Goal: Task Accomplishment & Management: Use online tool/utility

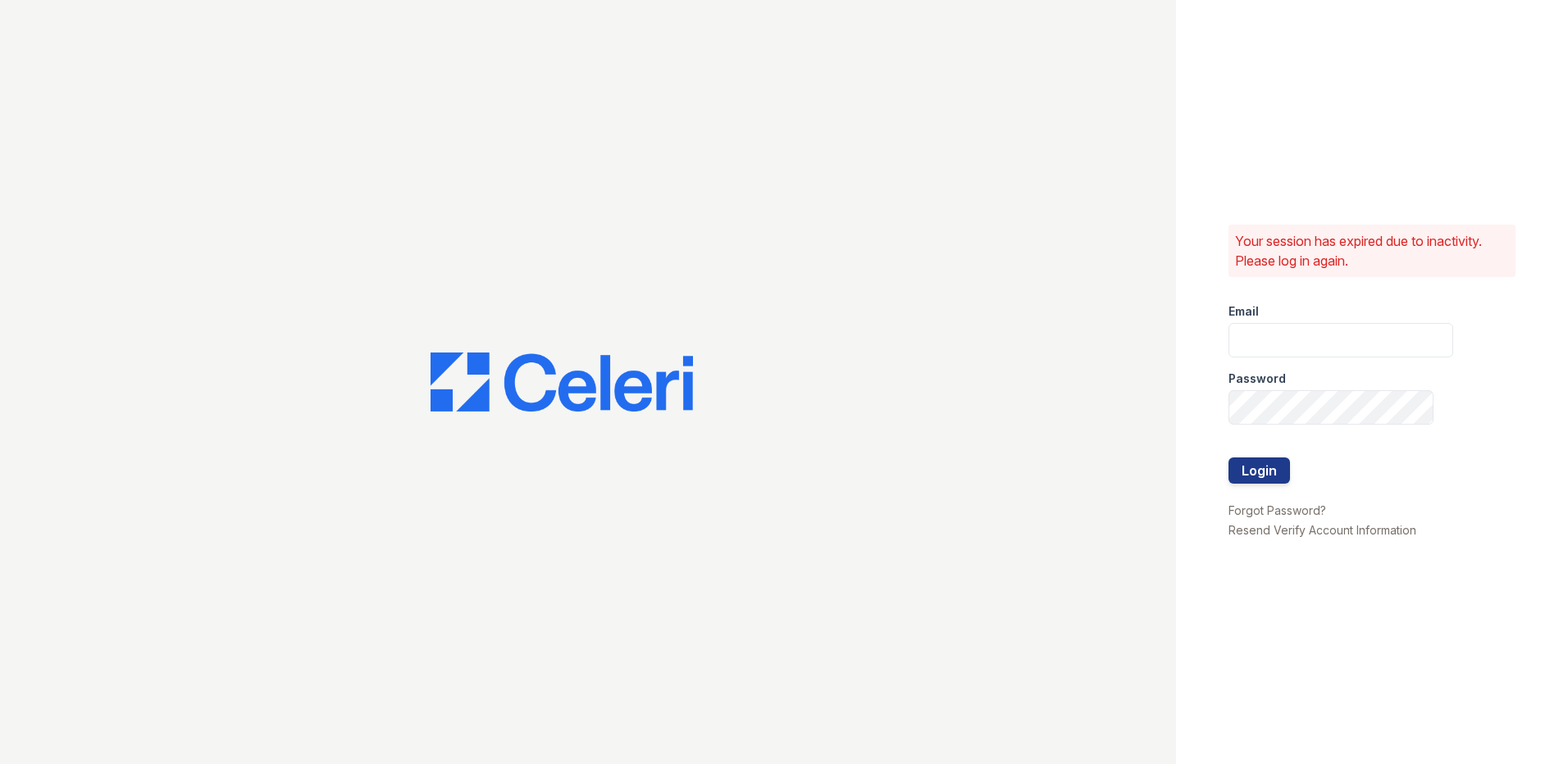
click at [1274, 321] on div "Email" at bounding box center [1341, 307] width 225 height 33
click at [1276, 333] on input "email" at bounding box center [1341, 340] width 225 height 34
type input "[EMAIL_ADDRESS][DOMAIN_NAME]"
click at [1229, 457] on button "Login" at bounding box center [1260, 470] width 61 height 26
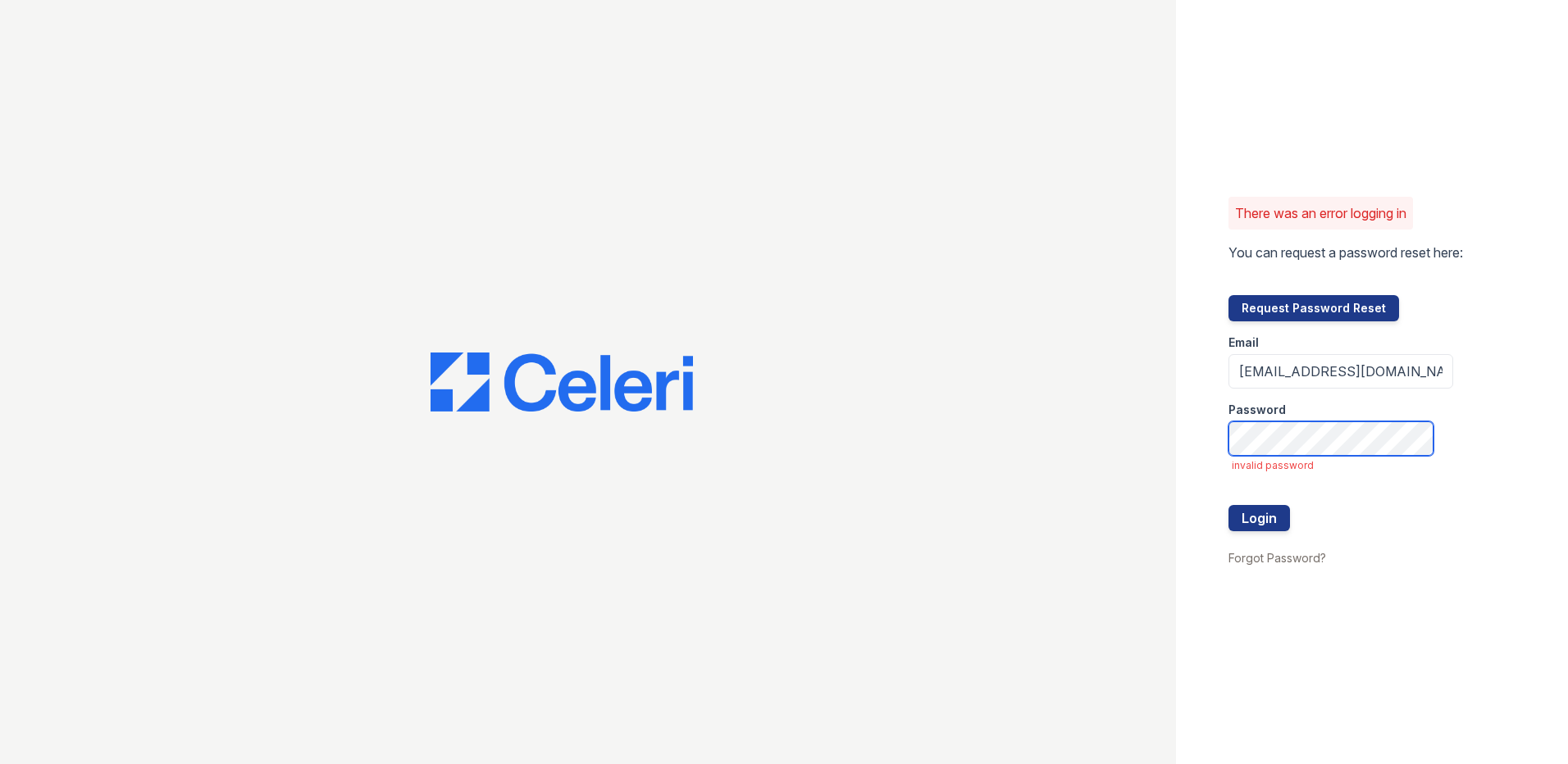
click at [1229, 505] on button "Login" at bounding box center [1260, 518] width 61 height 26
click at [1294, 457] on form "Email nordhaus@trinity-pm.com Password invalid password Login" at bounding box center [1341, 435] width 225 height 226
click at [1229, 505] on button "Login" at bounding box center [1260, 518] width 61 height 26
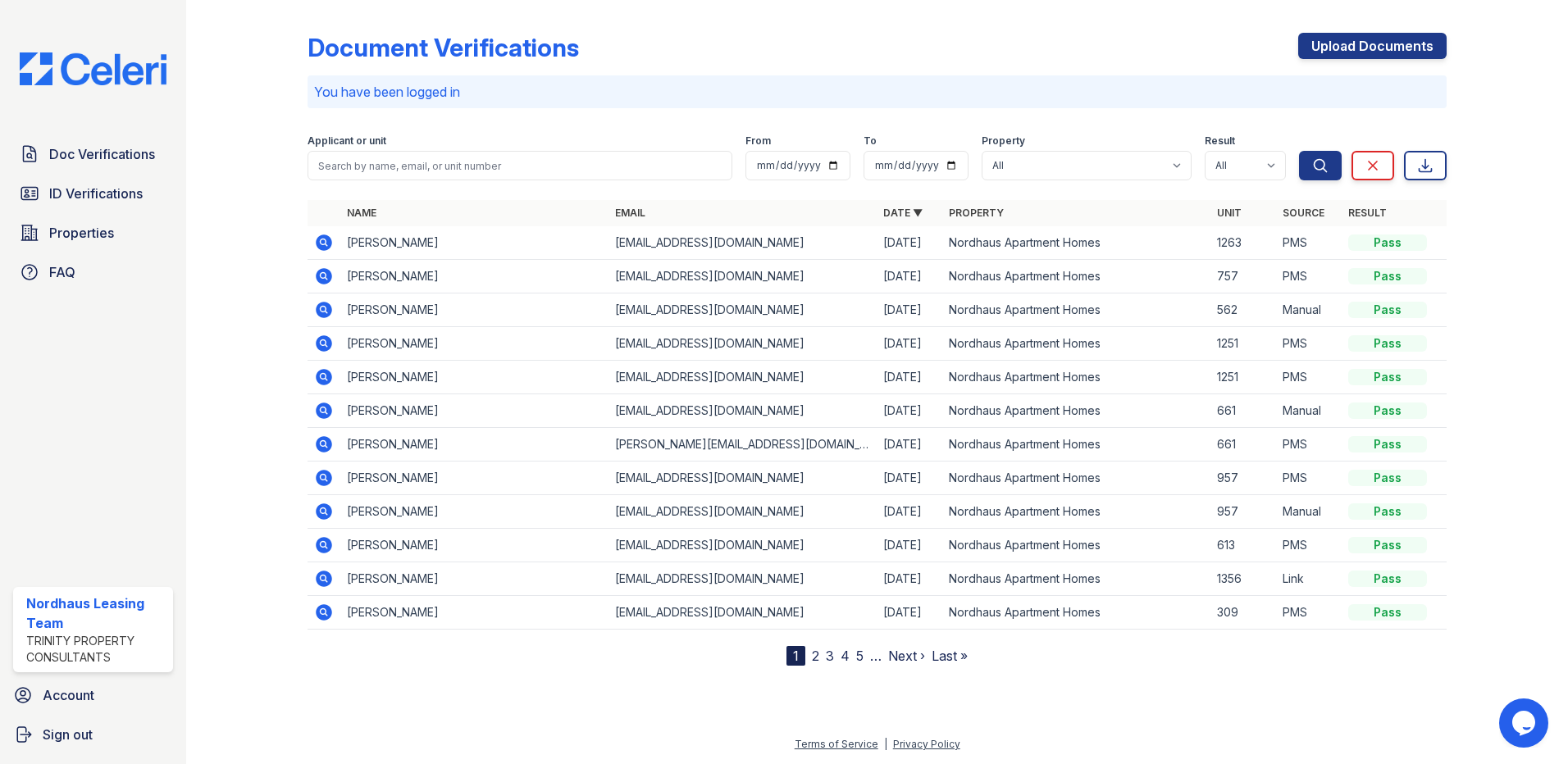
drag, startPoint x: 102, startPoint y: 197, endPoint x: 181, endPoint y: 216, distance: 81.3
click at [102, 197] on span "ID Verifications" at bounding box center [95, 193] width 93 height 20
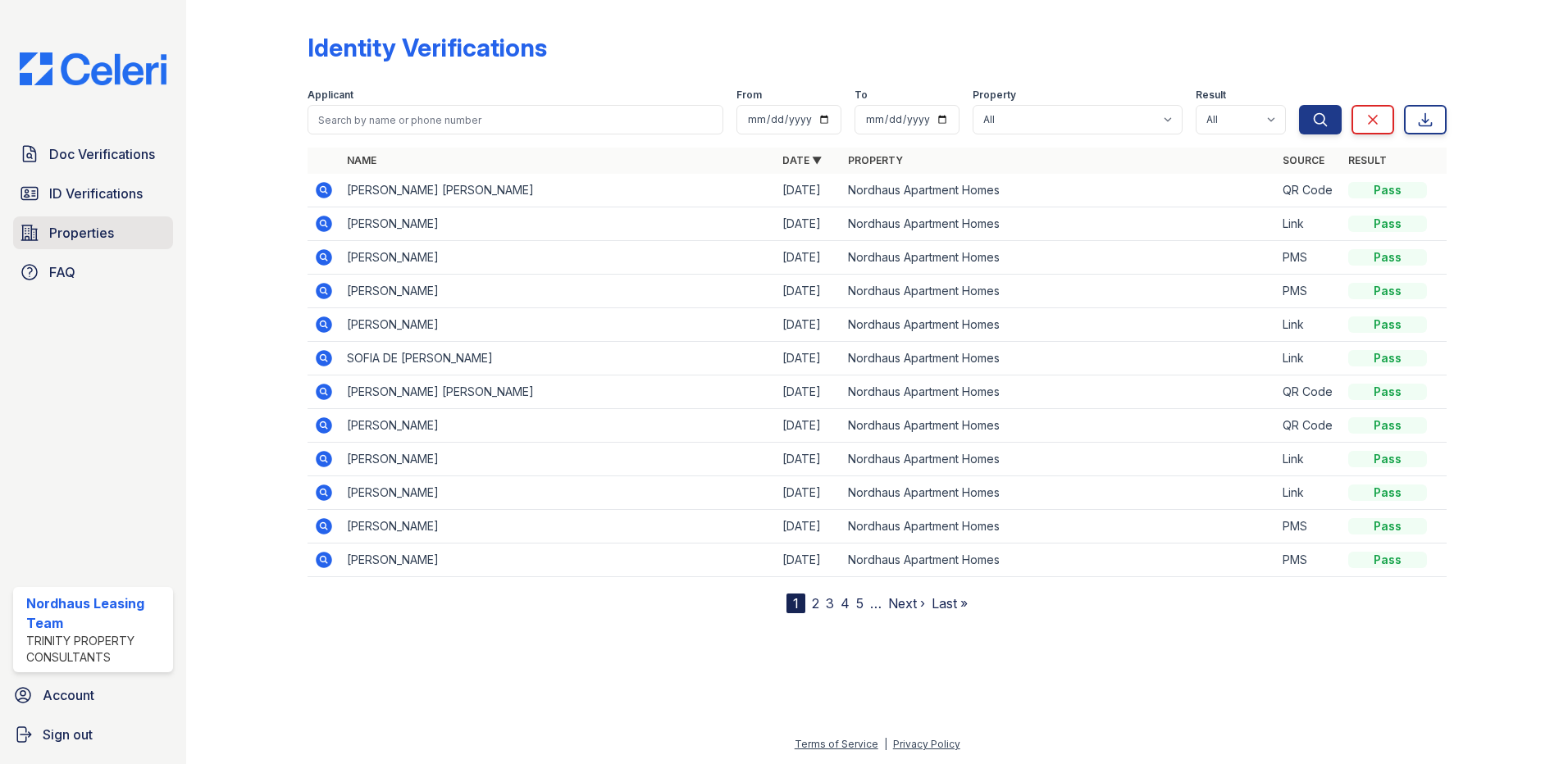
click at [104, 230] on span "Properties" at bounding box center [81, 233] width 65 height 20
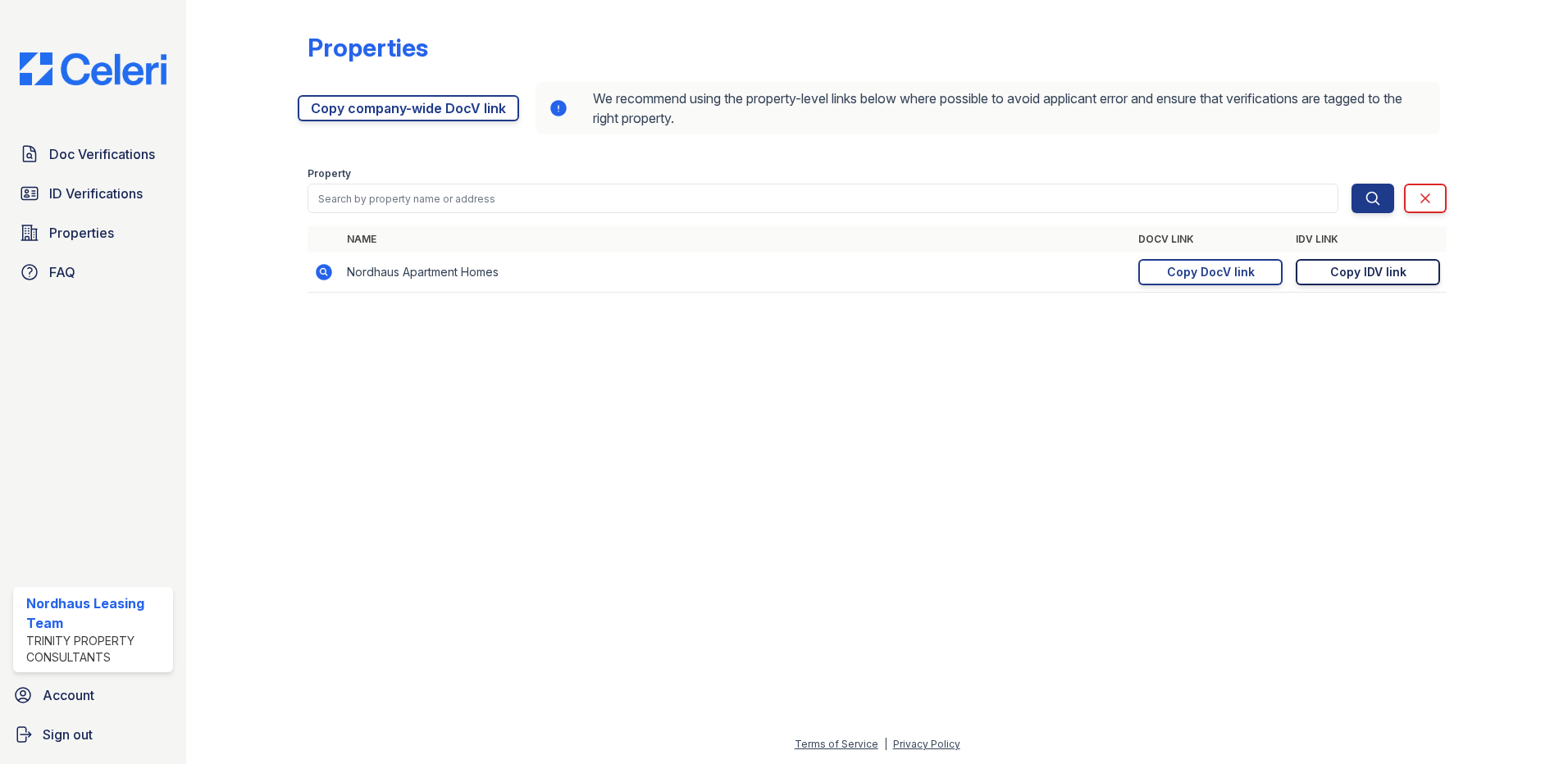
click at [1374, 269] on div "Copy IDV link" at bounding box center [1368, 272] width 76 height 16
click at [132, 164] on span "Doc Verifications" at bounding box center [101, 155] width 106 height 20
click at [112, 196] on span "ID Verifications" at bounding box center [95, 193] width 93 height 20
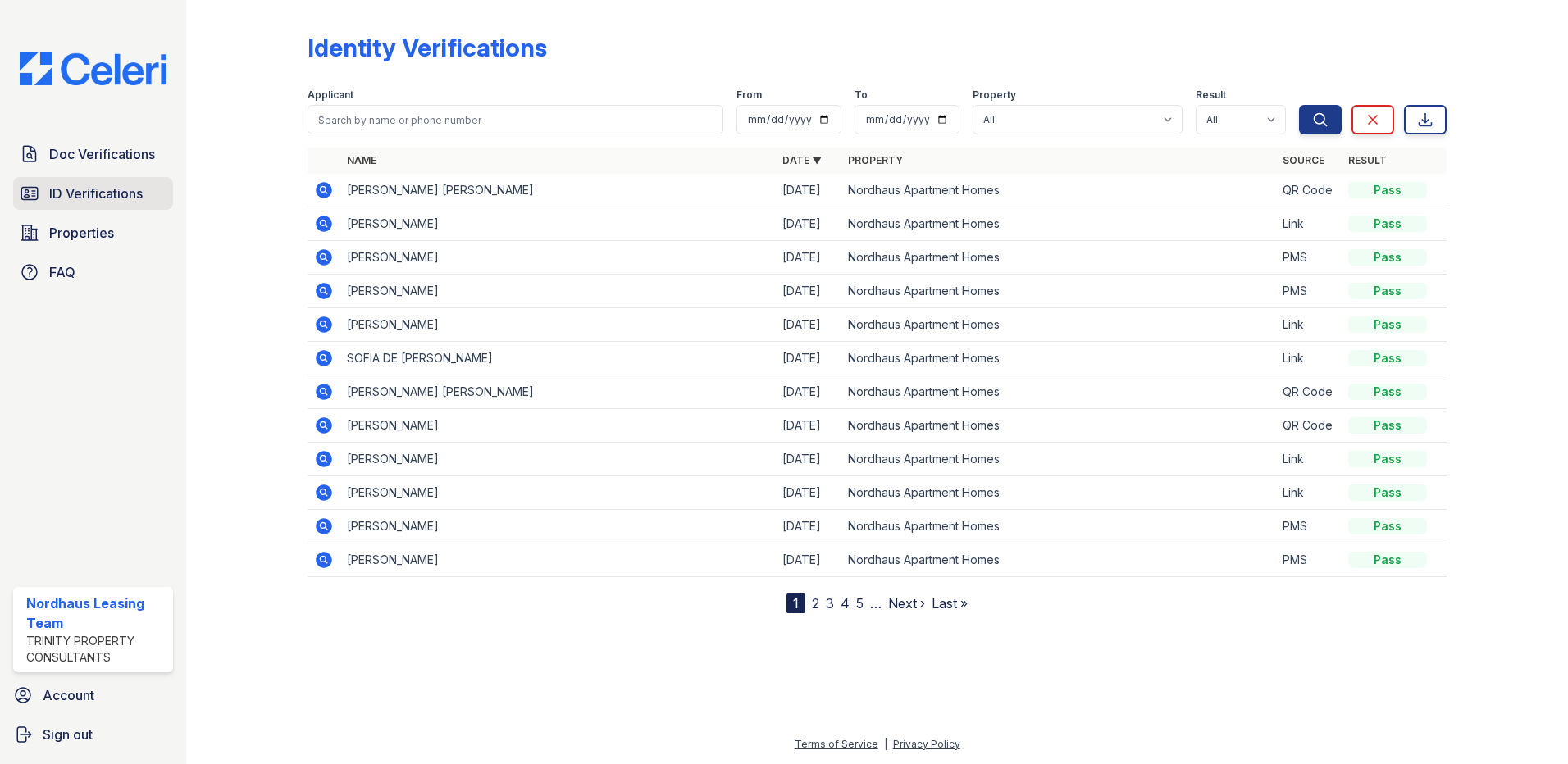
click at [129, 198] on span "ID Verifications" at bounding box center [95, 193] width 93 height 20
drag, startPoint x: 465, startPoint y: 209, endPoint x: 165, endPoint y: 269, distance: 305.9
click at [165, 269] on div "Doc Verifications ID Verifications Properties FAQ Nordhaus Leasing Team Trinity…" at bounding box center [784, 382] width 1568 height 764
click at [225, 216] on div at bounding box center [260, 309] width 95 height 607
click at [1105, 666] on div at bounding box center [877, 687] width 1329 height 95
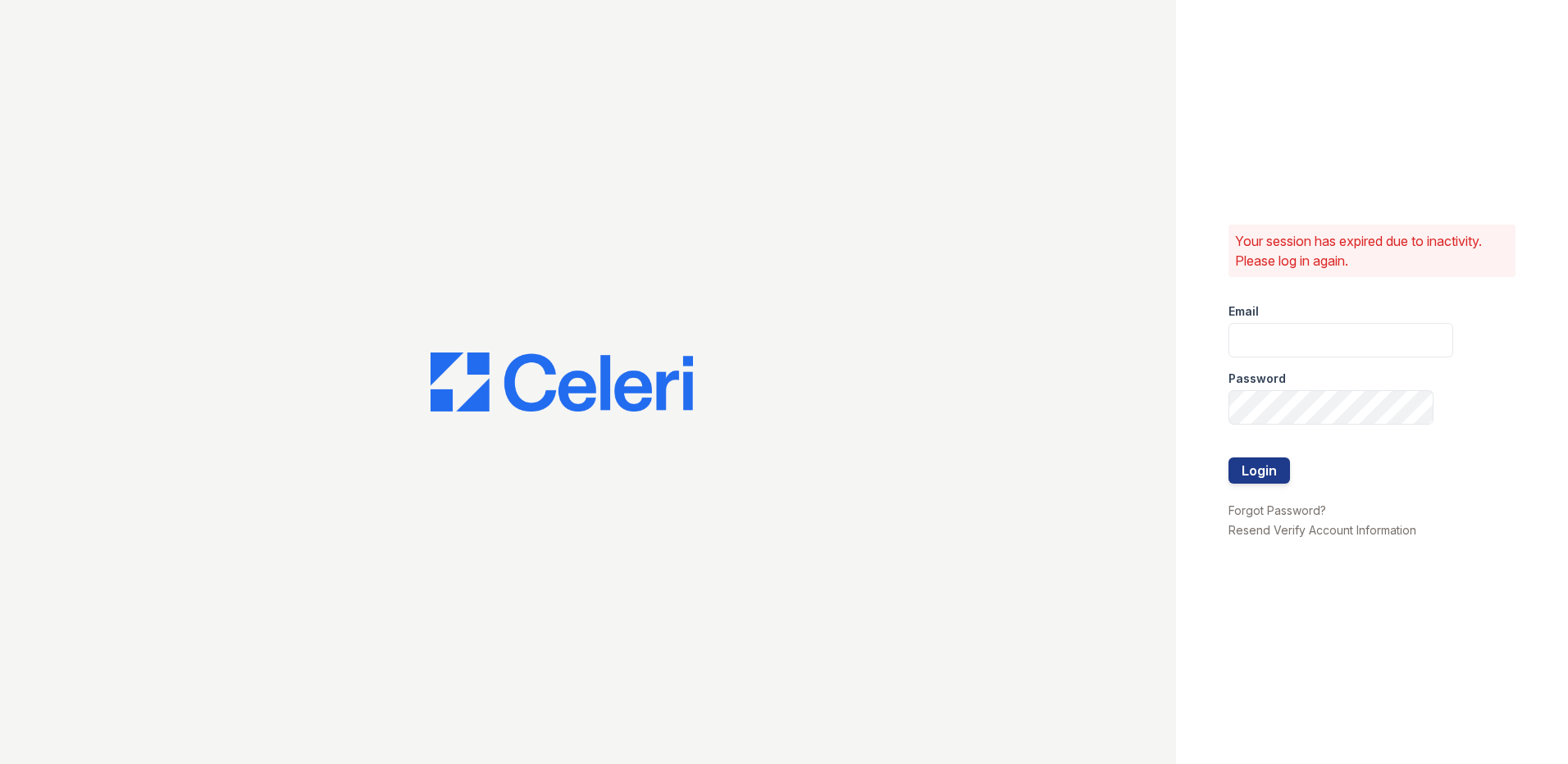
click at [1296, 321] on div "Email" at bounding box center [1341, 307] width 225 height 33
click at [1294, 325] on input "email" at bounding box center [1341, 340] width 225 height 34
type input "[EMAIL_ADDRESS][DOMAIN_NAME]"
click at [1229, 457] on button "Login" at bounding box center [1260, 470] width 61 height 26
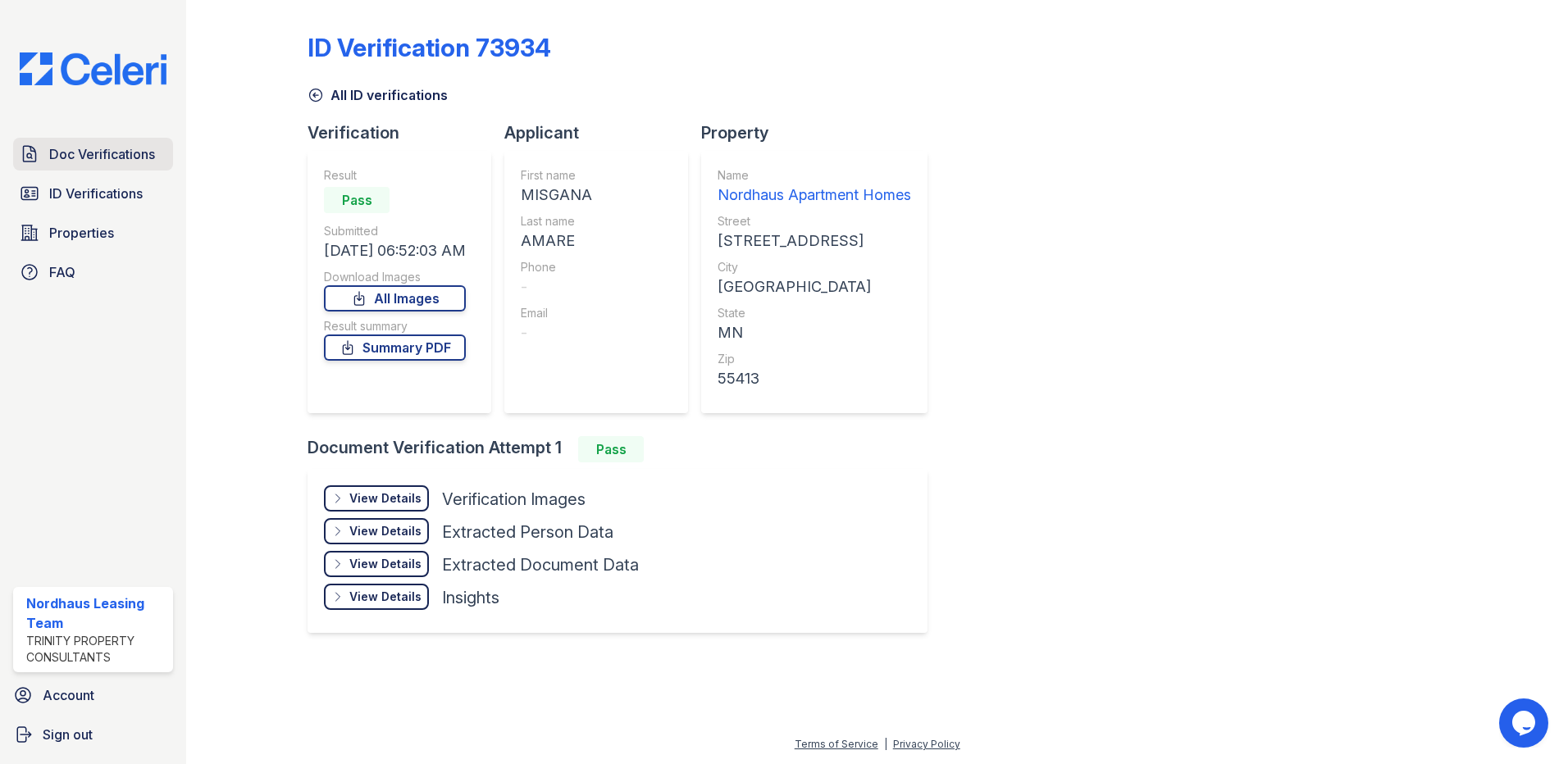
click at [85, 170] on link "Doc Verifications" at bounding box center [93, 154] width 160 height 33
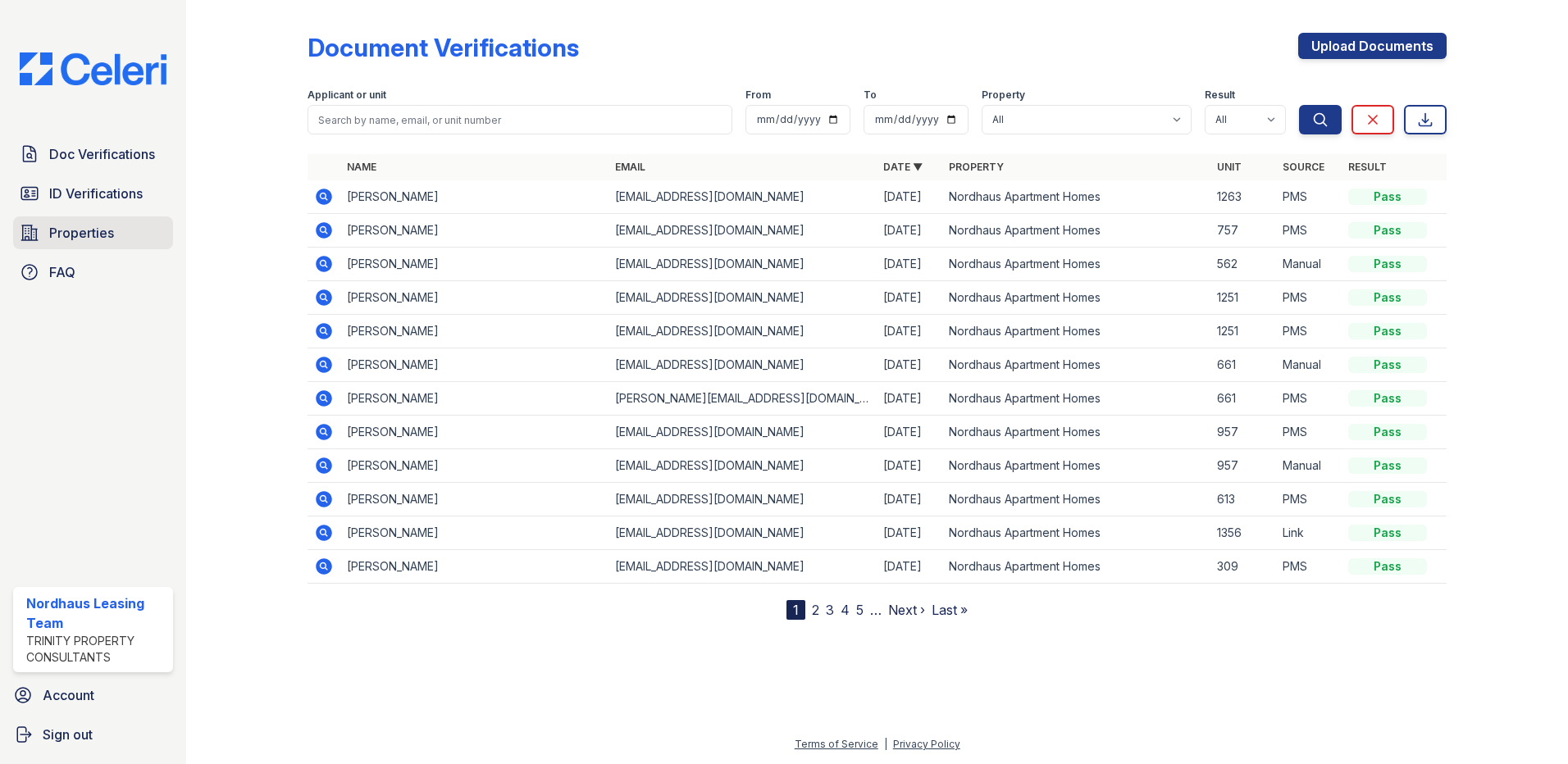
click at [114, 232] on link "Properties" at bounding box center [93, 232] width 160 height 33
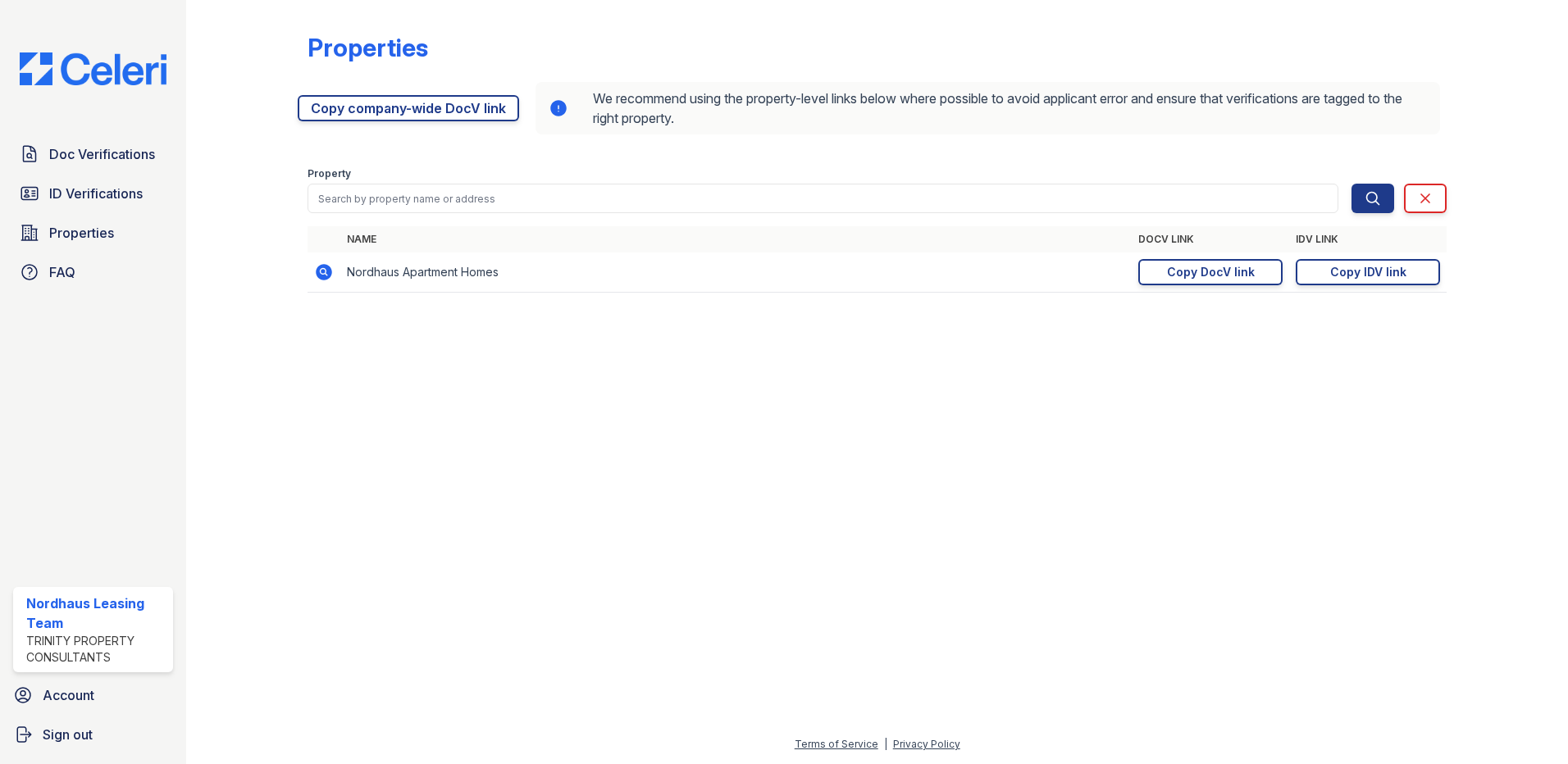
click at [101, 175] on div "Doc Verifications ID Verifications Properties FAQ" at bounding box center [92, 212] width 173 height 151
click at [99, 181] on link "ID Verifications" at bounding box center [93, 193] width 160 height 33
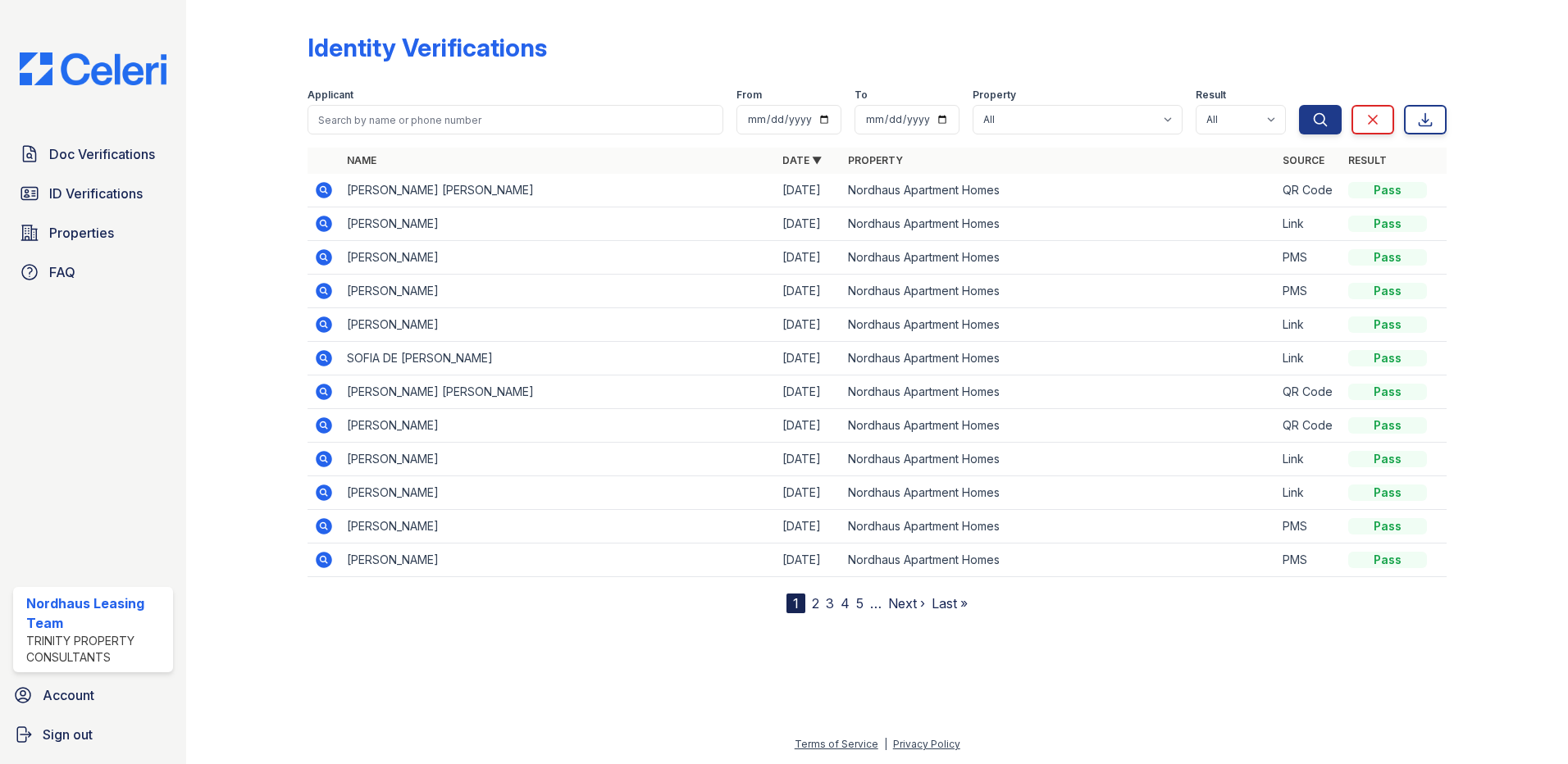
click at [332, 193] on icon at bounding box center [324, 191] width 20 height 20
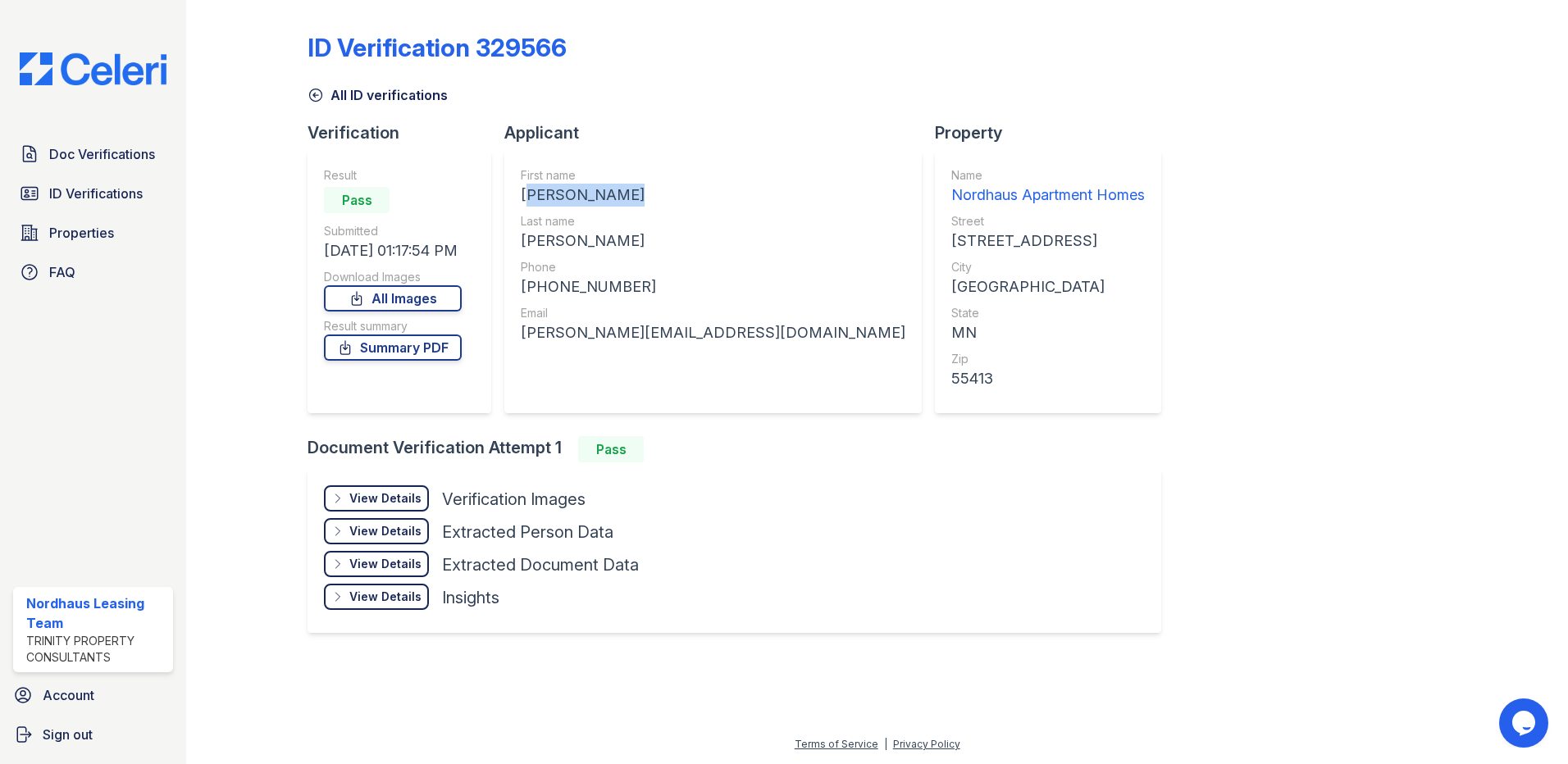
drag, startPoint x: 524, startPoint y: 194, endPoint x: 629, endPoint y: 203, distance: 105.4
click at [629, 203] on div "[PERSON_NAME]" at bounding box center [713, 194] width 384 height 23
drag, startPoint x: 629, startPoint y: 203, endPoint x: 614, endPoint y: 199, distance: 15.5
copy div "[PERSON_NAME]"
click at [701, 215] on div "Last name" at bounding box center [713, 222] width 384 height 16
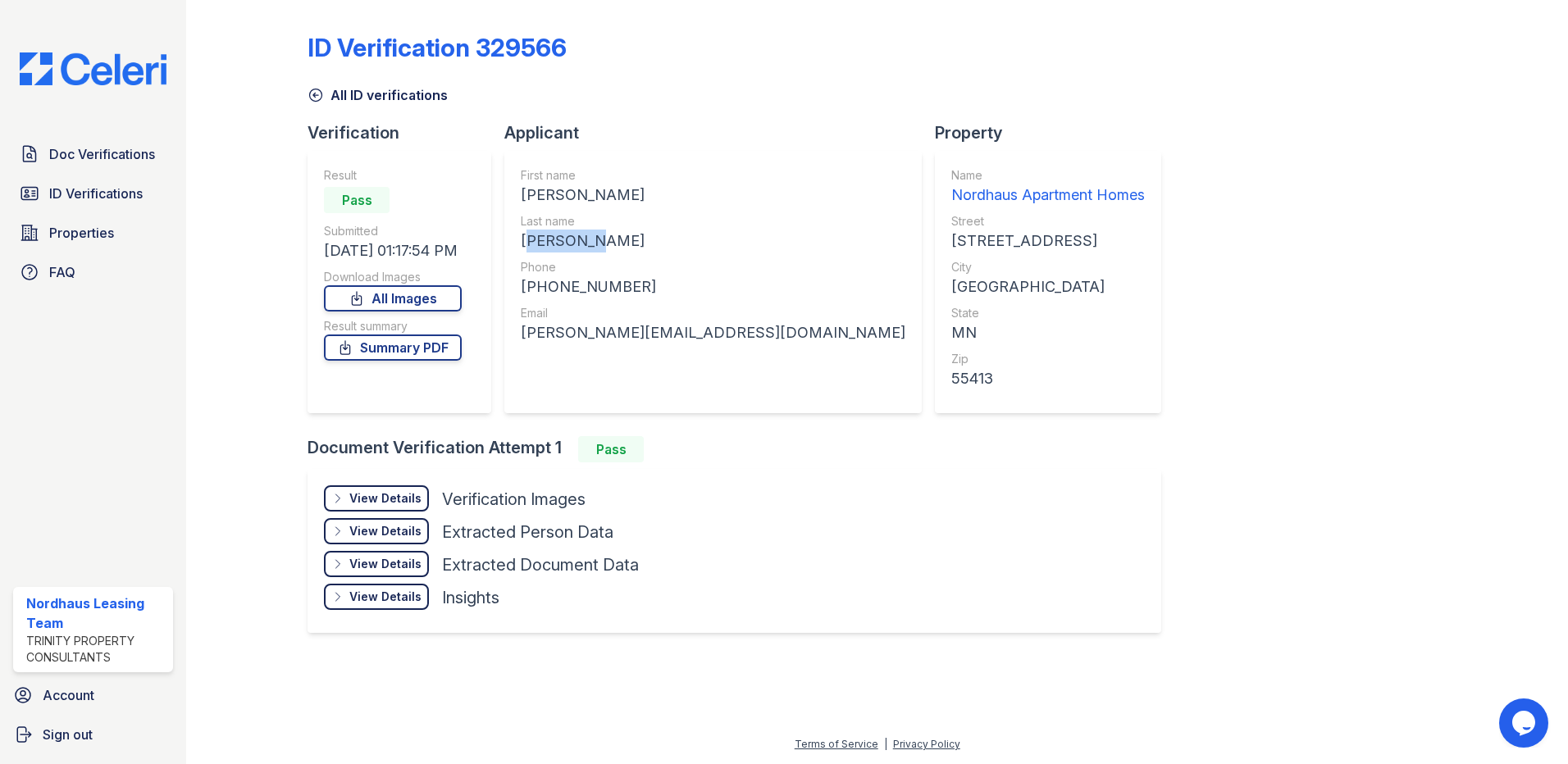
drag, startPoint x: 597, startPoint y: 247, endPoint x: 520, endPoint y: 234, distance: 78.1
click at [520, 234] on div "First name [PERSON_NAME] Last name [PERSON_NAME] Phone [PHONE_NUMBER] Email [PE…" at bounding box center [713, 282] width 418 height 262
copy div "[PERSON_NAME]"
drag, startPoint x: 631, startPoint y: 278, endPoint x: 533, endPoint y: 290, distance: 98.7
click at [533, 290] on div "[PHONE_NUMBER]" at bounding box center [713, 287] width 384 height 23
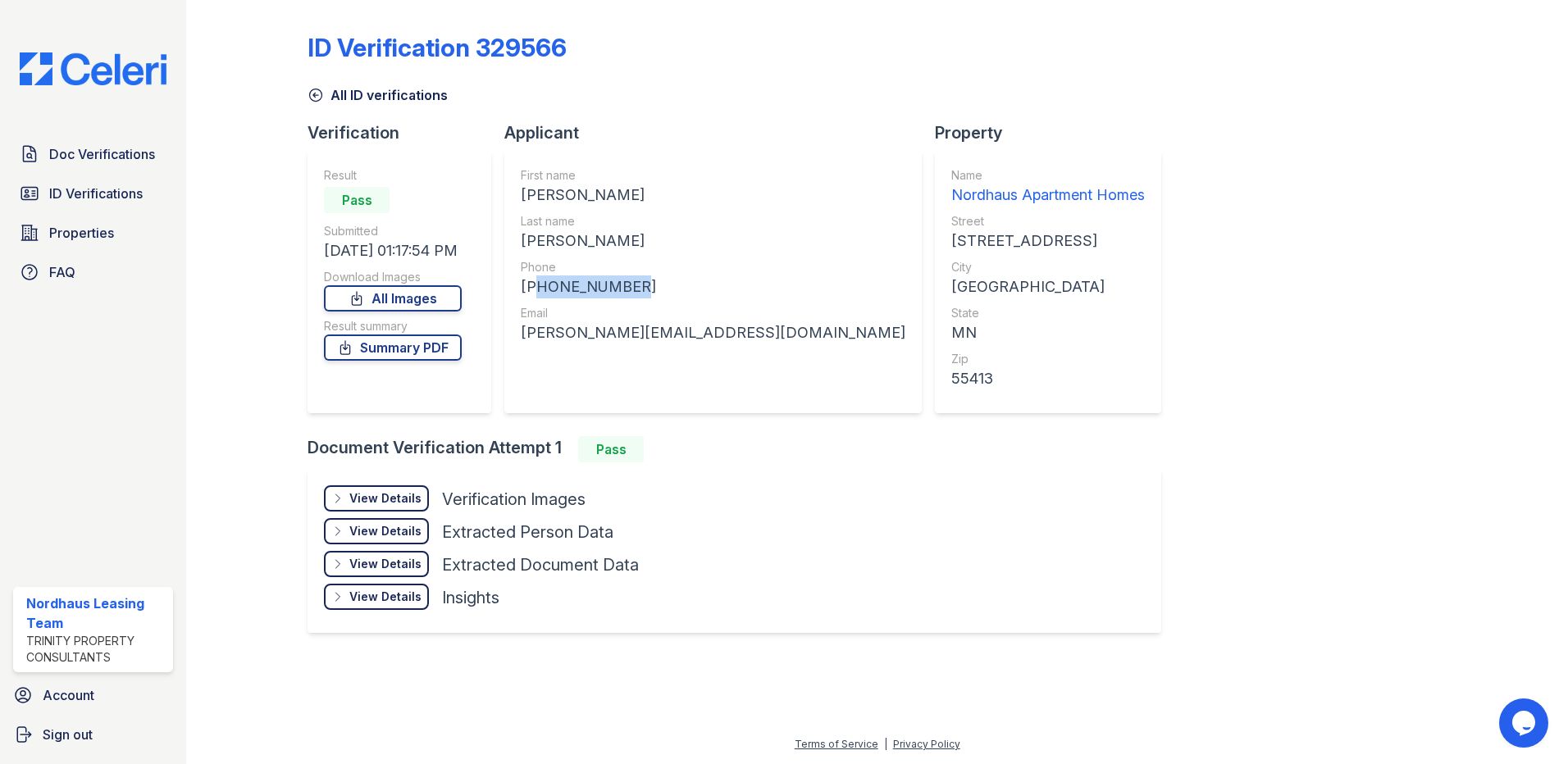
copy div "17135035516"
click at [609, 338] on div "[PERSON_NAME][EMAIL_ADDRESS][DOMAIN_NAME]" at bounding box center [713, 333] width 384 height 23
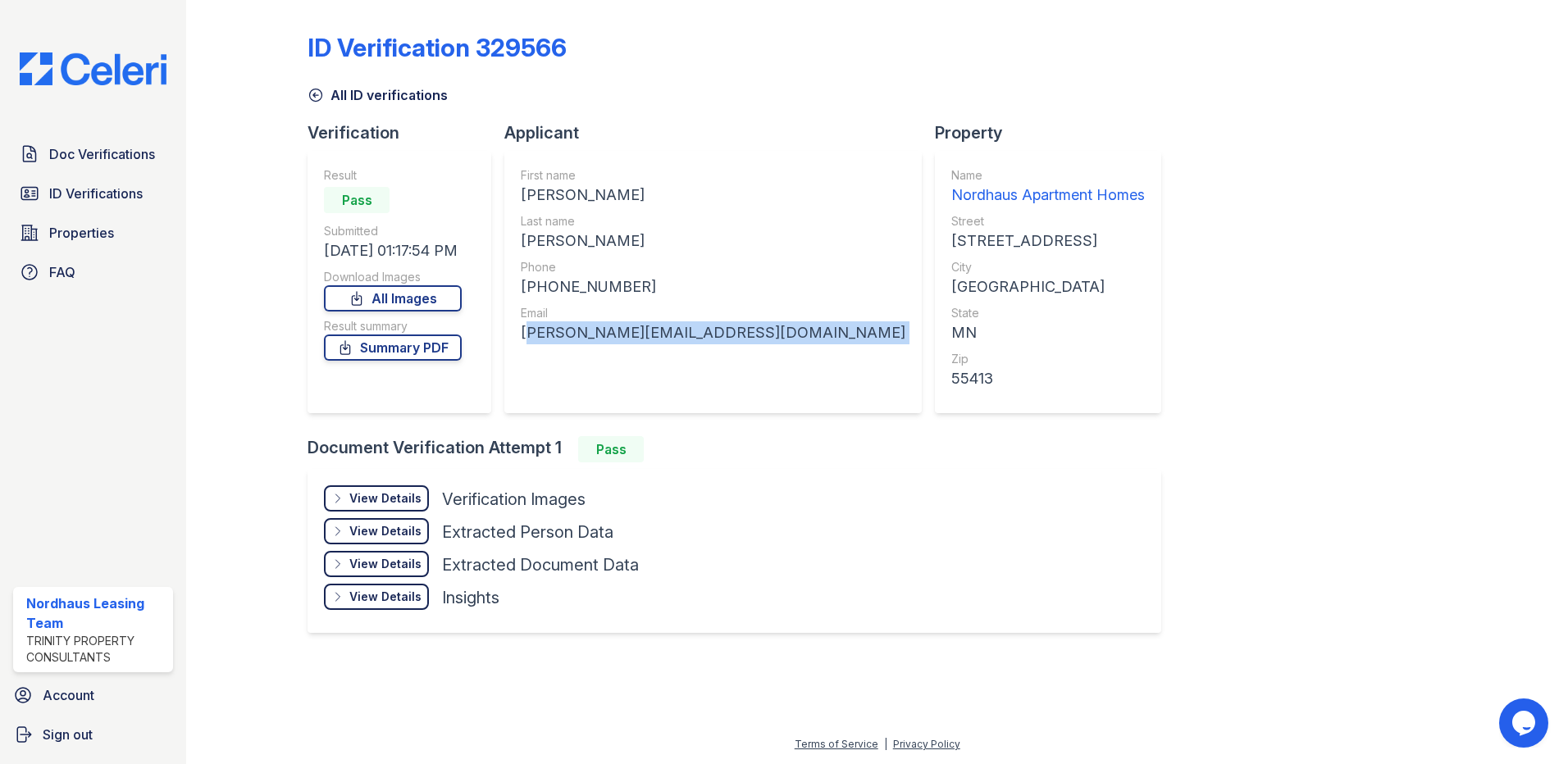
click at [609, 338] on div "[PERSON_NAME][EMAIL_ADDRESS][DOMAIN_NAME]" at bounding box center [713, 333] width 384 height 23
copy div "[PERSON_NAME][EMAIL_ADDRESS][DOMAIN_NAME]"
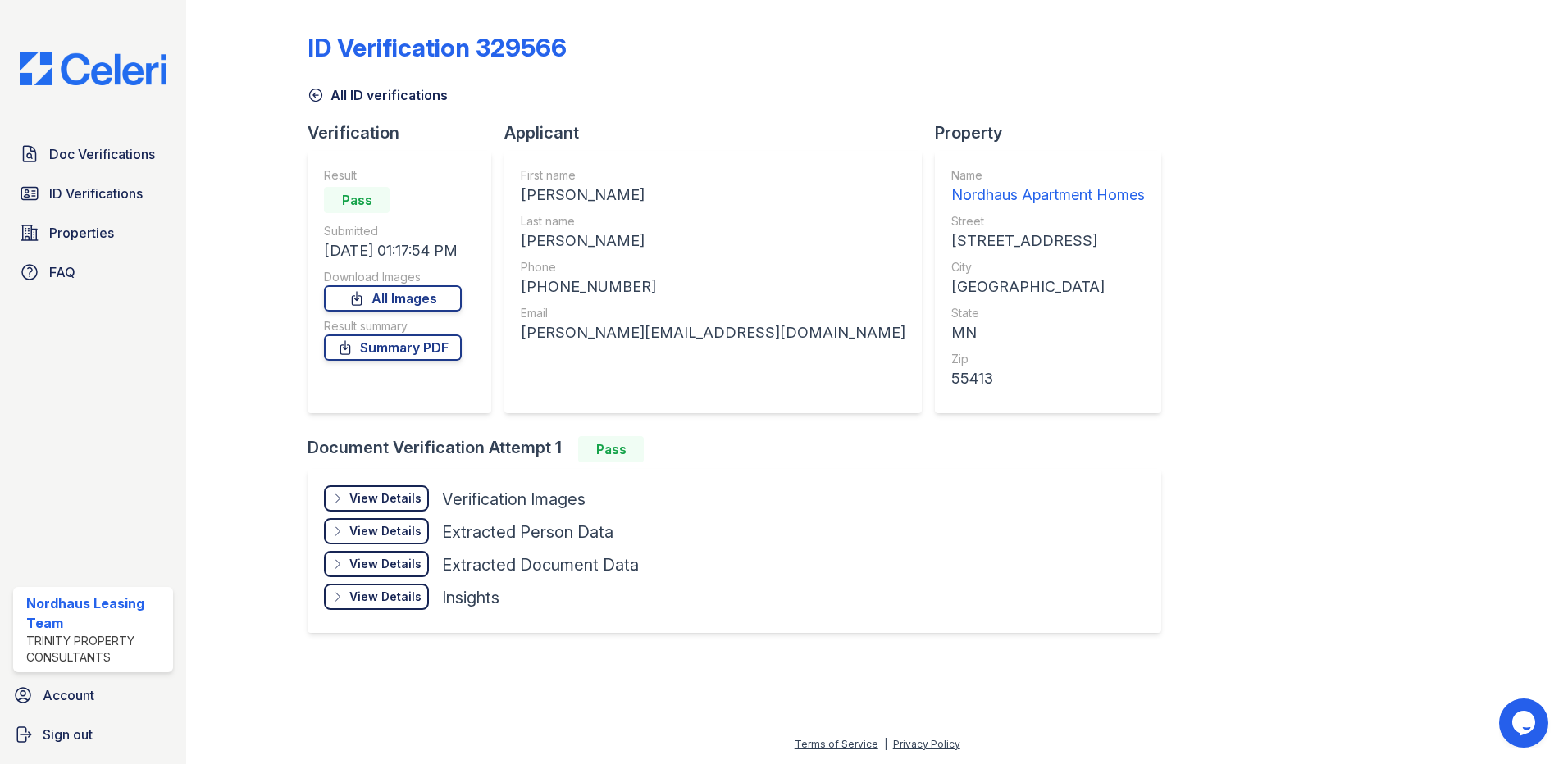
click at [641, 287] on div "[PHONE_NUMBER]" at bounding box center [713, 287] width 384 height 23
click at [631, 318] on div "Email" at bounding box center [713, 313] width 384 height 16
click at [629, 342] on div "[PERSON_NAME][EMAIL_ADDRESS][DOMAIN_NAME]" at bounding box center [713, 333] width 384 height 23
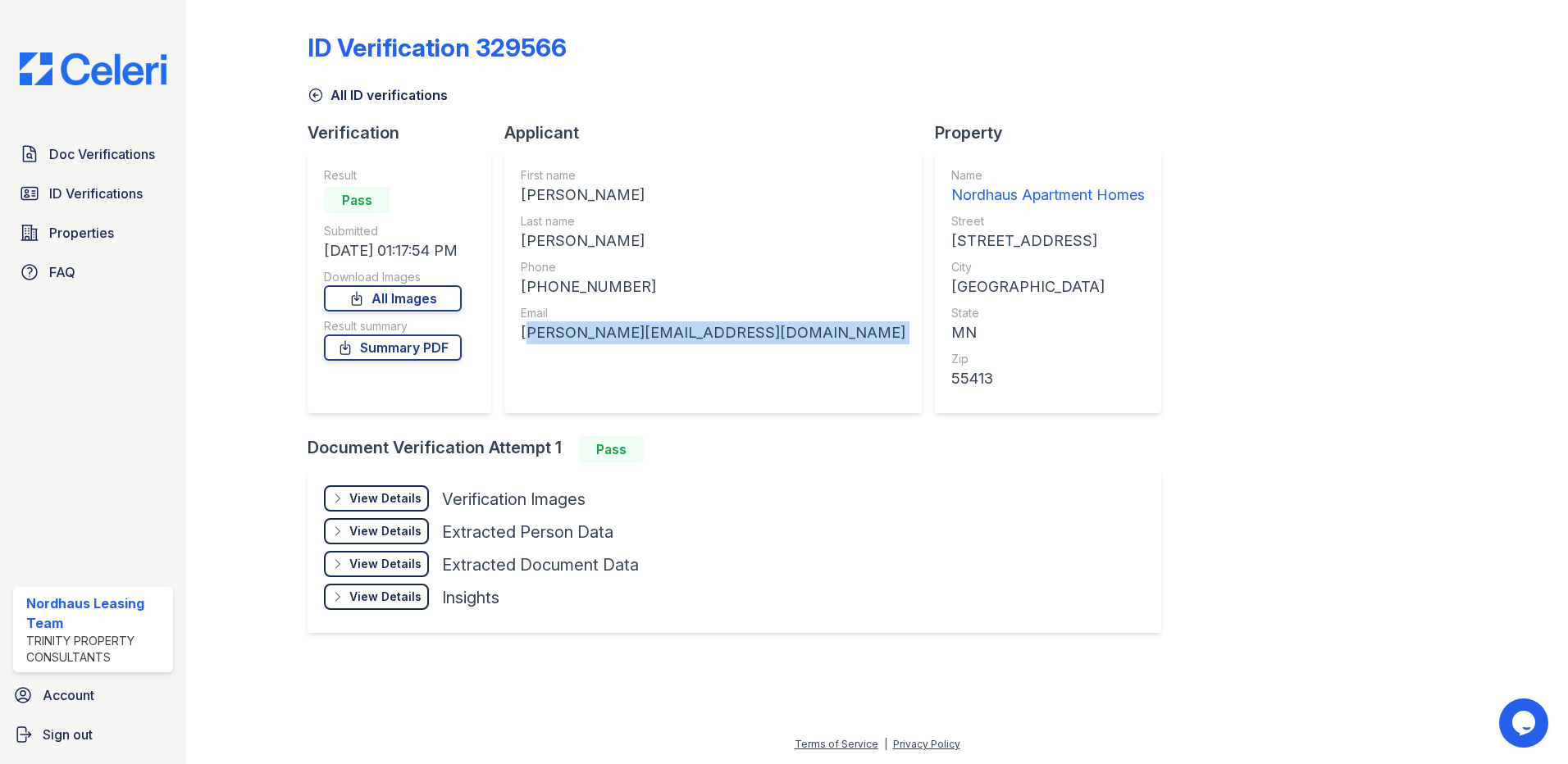
click at [629, 342] on div "[PERSON_NAME][EMAIL_ADDRESS][DOMAIN_NAME]" at bounding box center [713, 333] width 384 height 23
copy div "[PERSON_NAME][EMAIL_ADDRESS][DOMAIN_NAME]"
drag, startPoint x: 664, startPoint y: 203, endPoint x: 605, endPoint y: 198, distance: 59.2
click at [605, 198] on div "[PERSON_NAME]" at bounding box center [713, 194] width 384 height 23
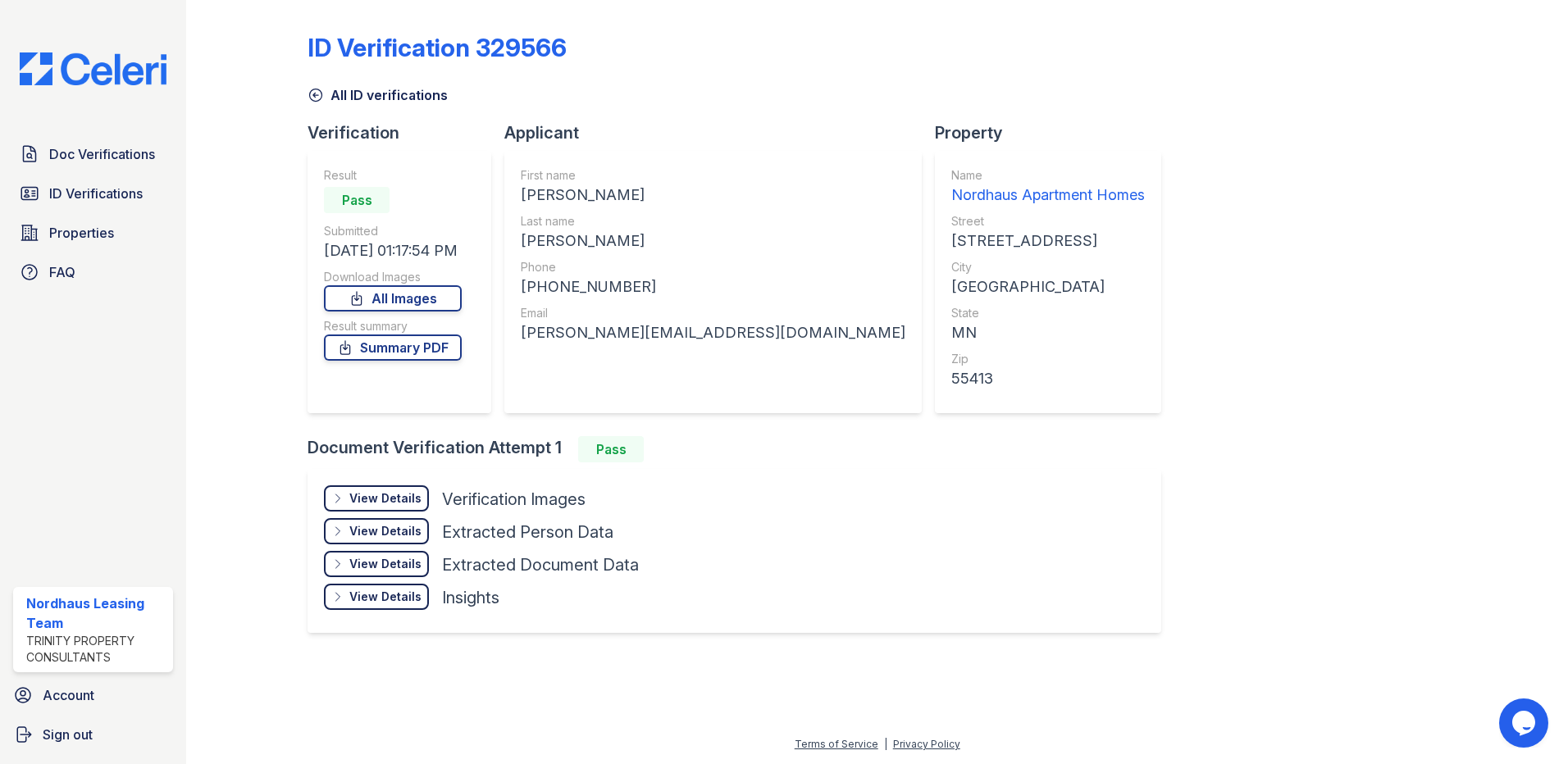
drag, startPoint x: 605, startPoint y: 198, endPoint x: 538, endPoint y: 194, distance: 67.1
click at [538, 194] on div "[PERSON_NAME]" at bounding box center [713, 194] width 384 height 23
drag, startPoint x: 520, startPoint y: 191, endPoint x: 622, endPoint y: 189, distance: 102.0
click at [622, 189] on div "First name [PERSON_NAME] Last name [PERSON_NAME] Phone [PHONE_NUMBER] Email [PE…" at bounding box center [713, 282] width 418 height 262
drag, startPoint x: 622, startPoint y: 189, endPoint x: 610, endPoint y: 191, distance: 12.2
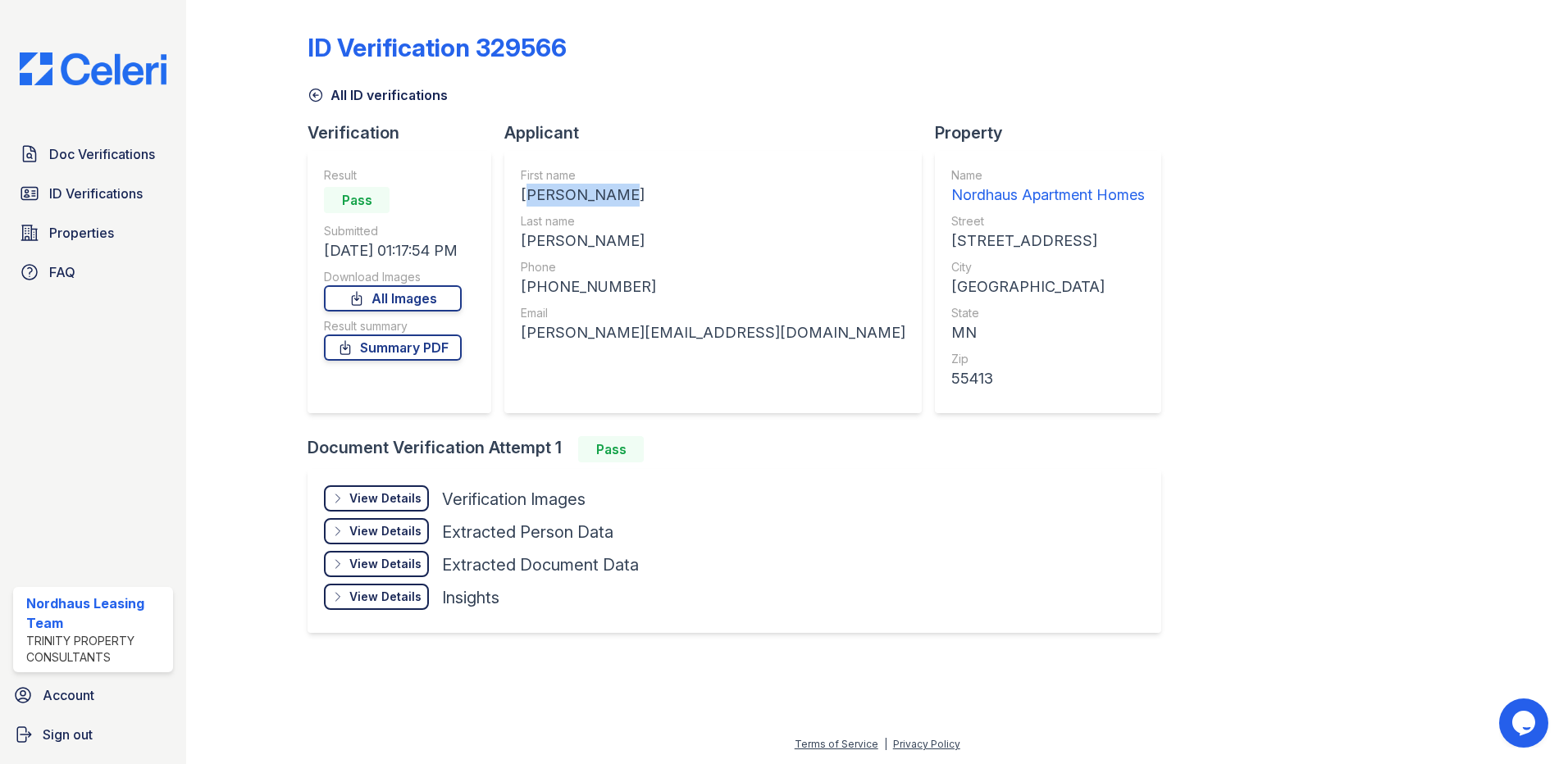
copy div "[PERSON_NAME]"
click at [721, 198] on div "First name [PERSON_NAME] Last name [PERSON_NAME] Phone [PHONE_NUMBER] Email [PE…" at bounding box center [713, 282] width 418 height 262
drag, startPoint x: 669, startPoint y: 195, endPoint x: 506, endPoint y: 196, distance: 163.0
click at [506, 196] on div "First name [PERSON_NAME] Last name [PERSON_NAME] Phone [PHONE_NUMBER] Email [PE…" at bounding box center [713, 282] width 418 height 262
drag, startPoint x: 506, startPoint y: 196, endPoint x: 553, endPoint y: 196, distance: 47.0
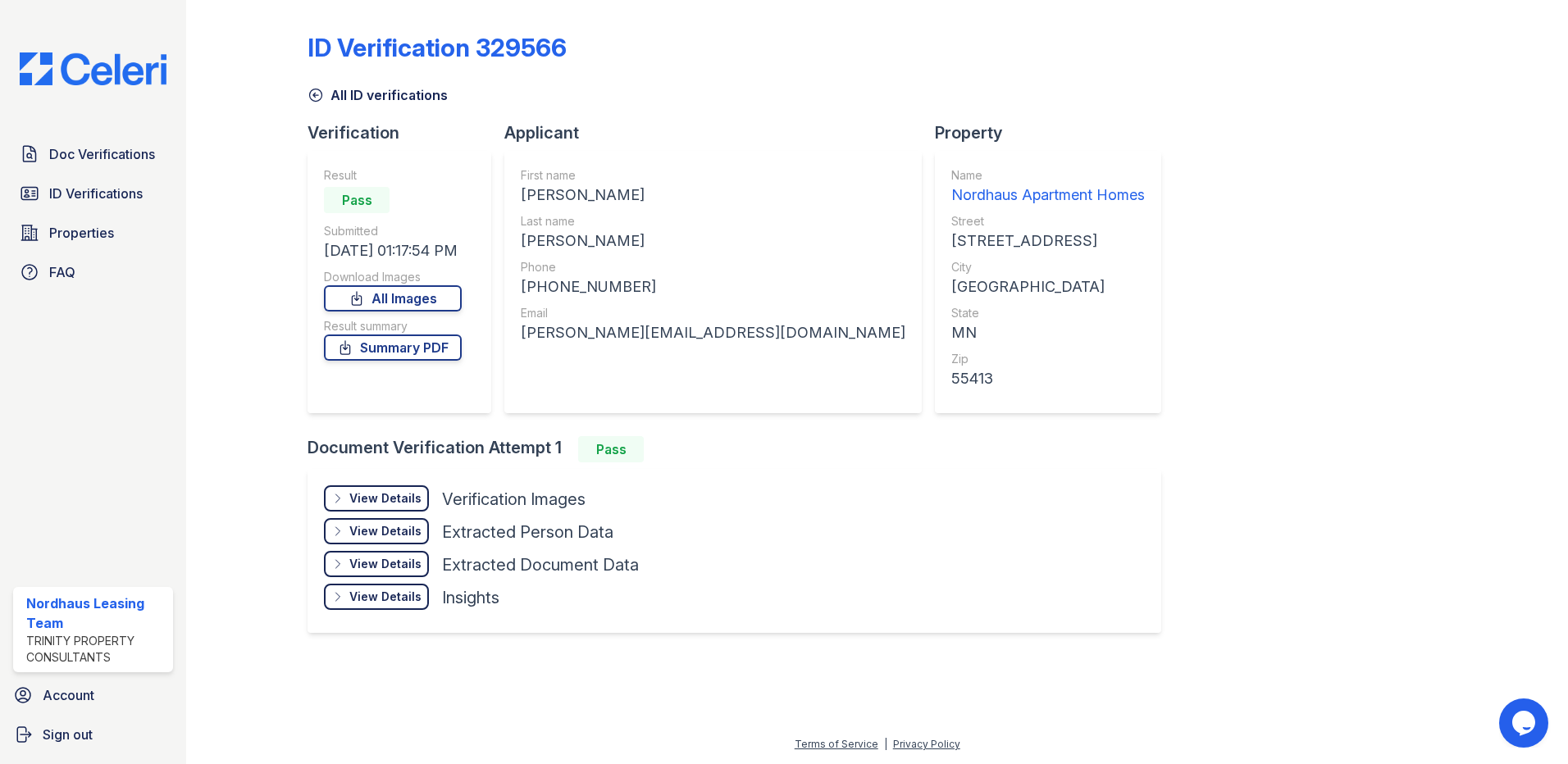
copy div "[PERSON_NAME]"
drag, startPoint x: 614, startPoint y: 237, endPoint x: 531, endPoint y: 239, distance: 83.0
click at [531, 239] on div "[PERSON_NAME]" at bounding box center [713, 241] width 384 height 23
click at [622, 247] on div "[PERSON_NAME]" at bounding box center [713, 241] width 384 height 23
drag, startPoint x: 614, startPoint y: 286, endPoint x: 537, endPoint y: 279, distance: 77.3
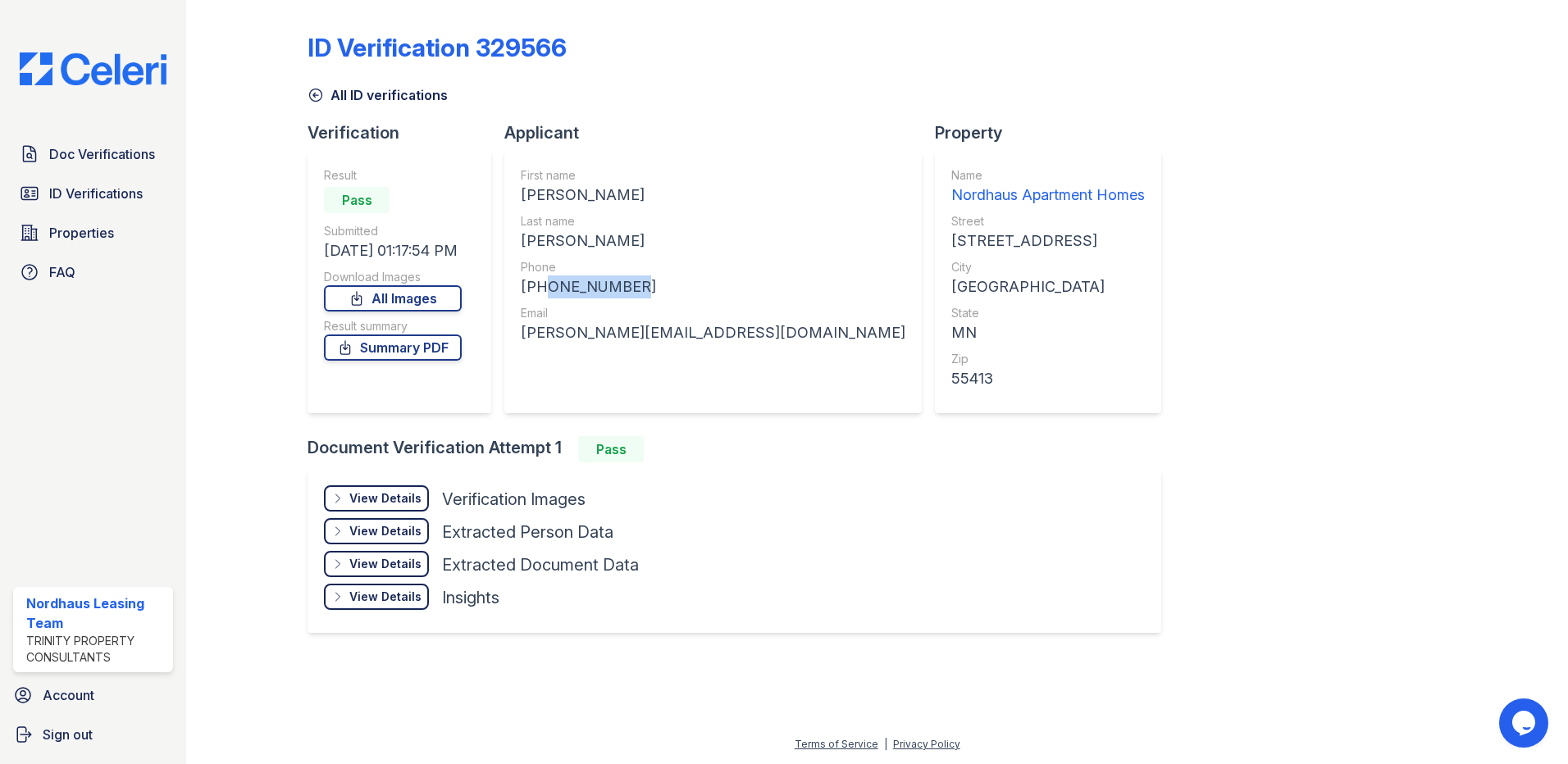
click at [537, 279] on div "[PHONE_NUMBER]" at bounding box center [713, 287] width 384 height 23
copy div "7135035516"
